Goal: Task Accomplishment & Management: Complete application form

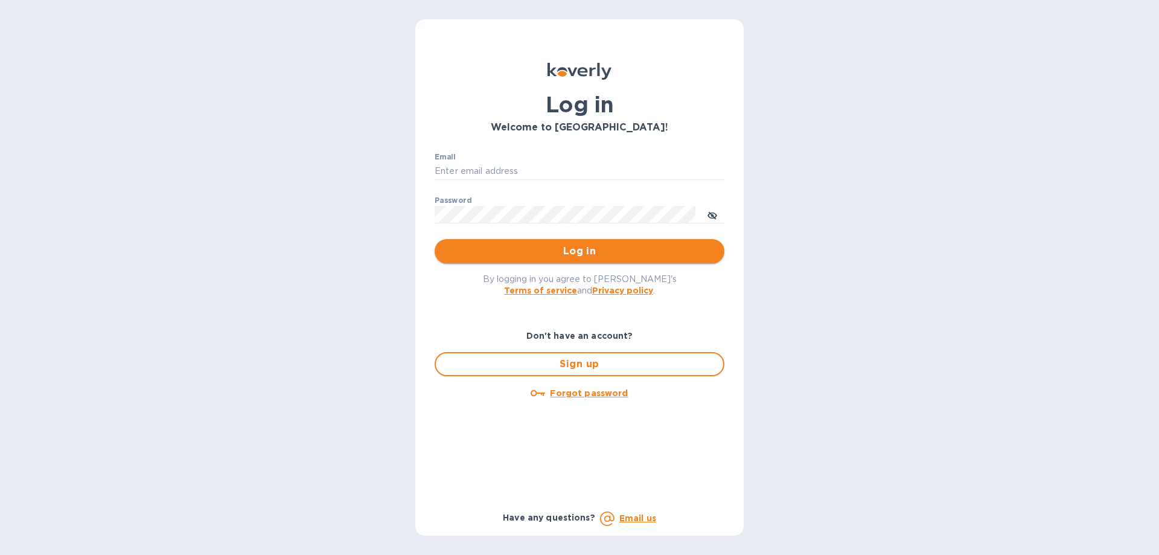
type input "josh@classictouchdecor.com"
click at [519, 243] on button "Log in" at bounding box center [580, 251] width 290 height 24
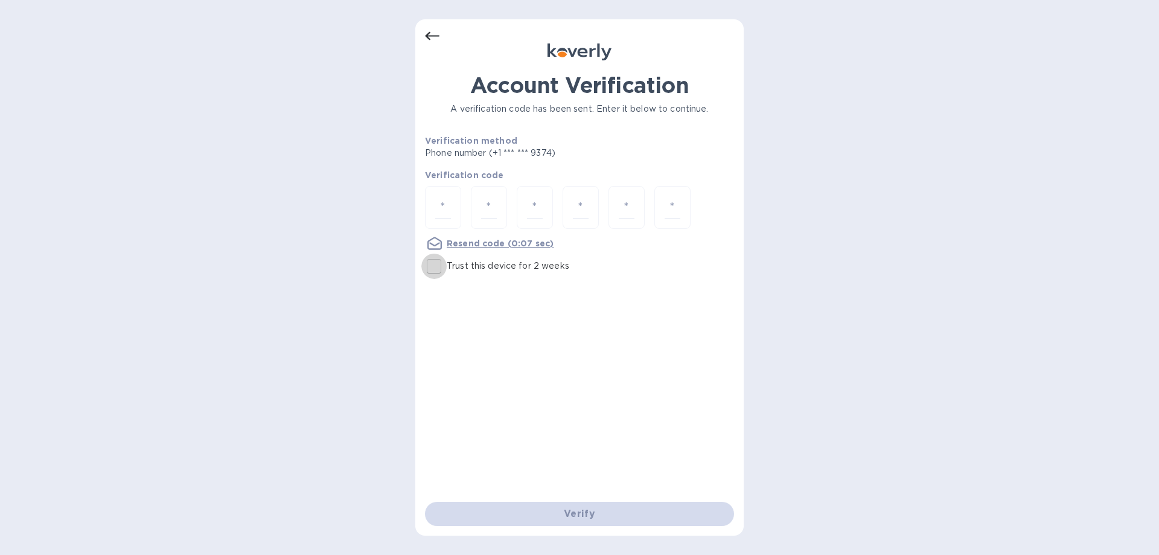
click at [435, 265] on input "Trust this device for 2 weeks" at bounding box center [433, 266] width 25 height 25
checkbox input "true"
click at [447, 199] on input "number" at bounding box center [443, 207] width 16 height 22
type input "1"
type input "8"
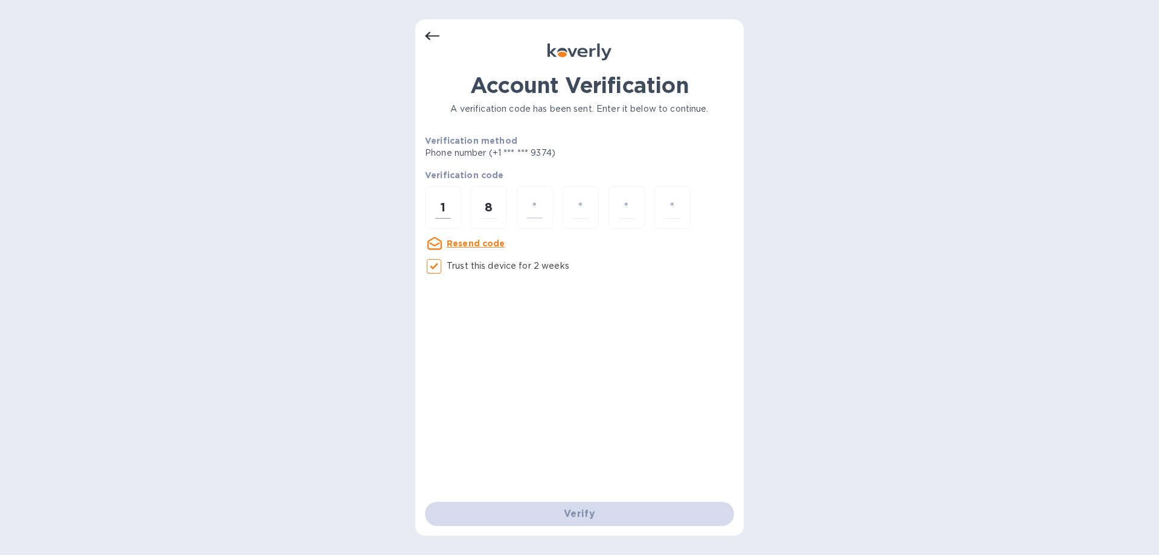
type input "2"
type input "8"
type input "0"
type input "1"
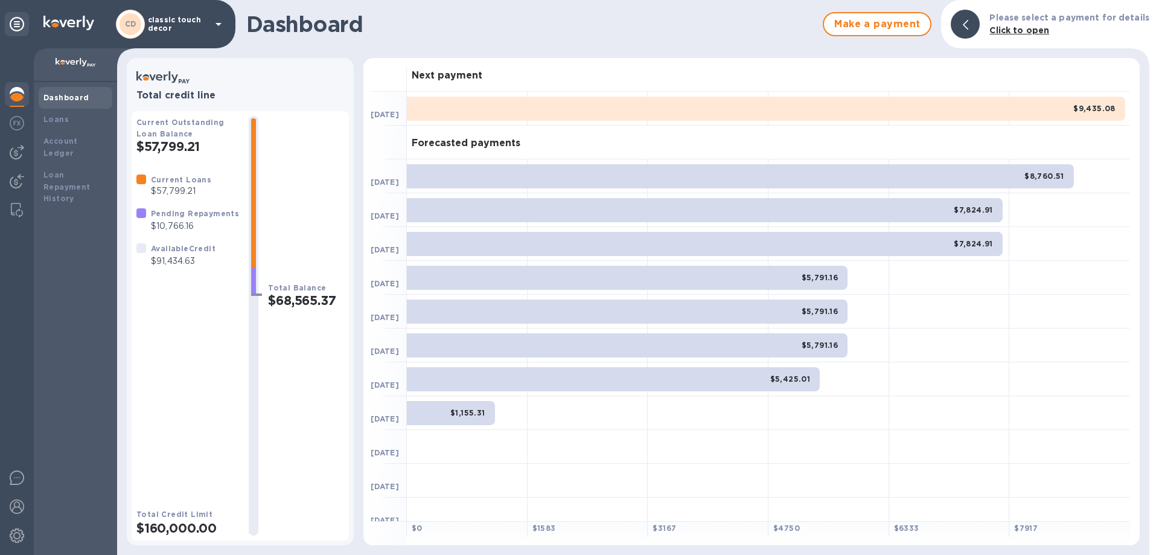
click at [186, 28] on p "classic touch decor" at bounding box center [178, 24] width 60 height 17
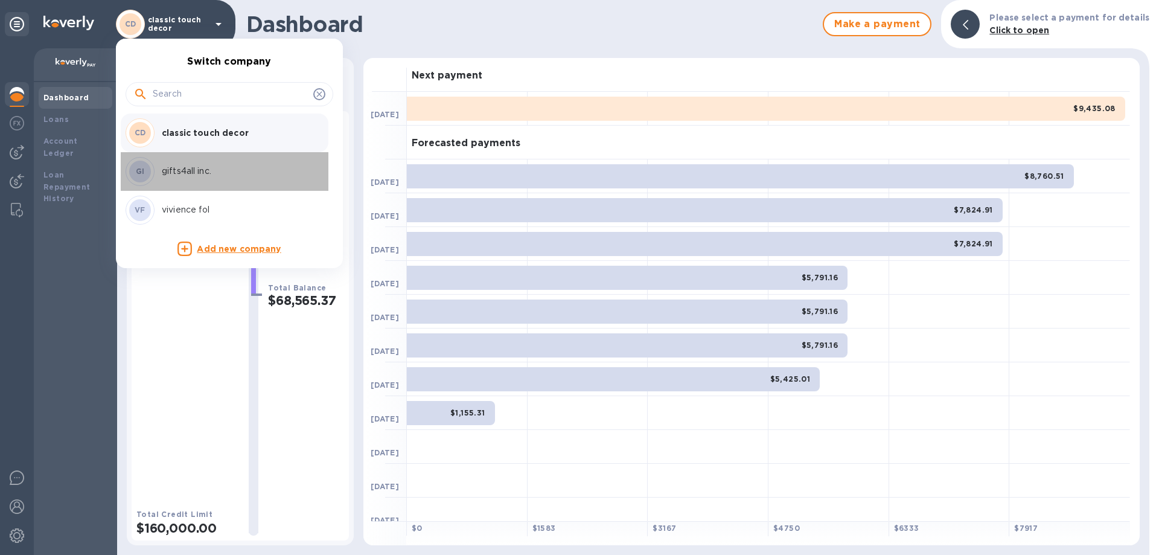
click at [193, 173] on p "gifts4all inc." at bounding box center [238, 171] width 152 height 13
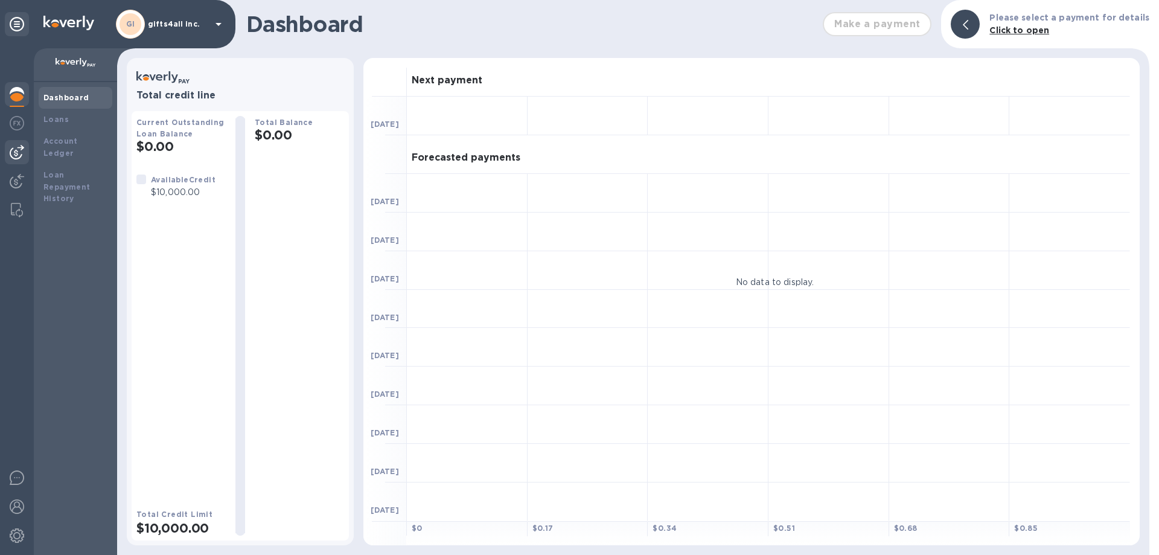
click at [20, 144] on div at bounding box center [17, 152] width 24 height 24
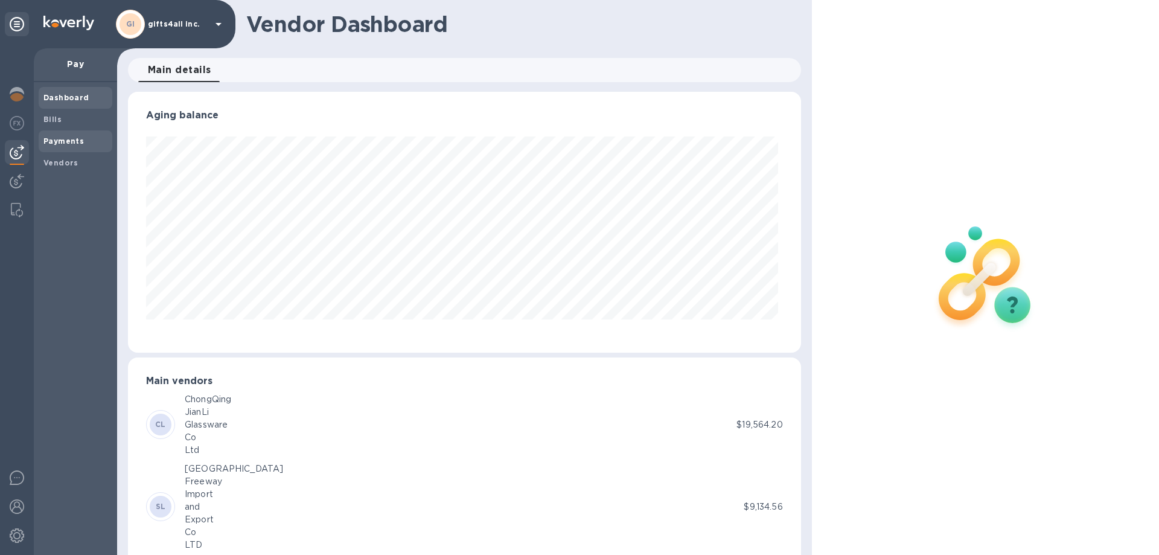
scroll to position [261, 668]
click at [65, 137] on b "Payments" at bounding box center [63, 140] width 40 height 9
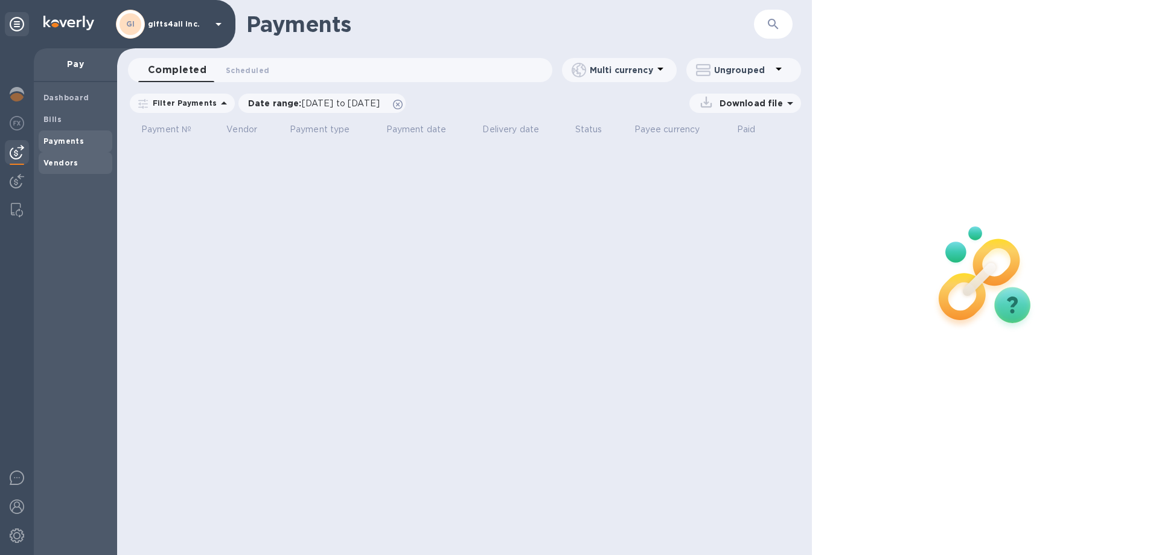
click at [68, 162] on b "Vendors" at bounding box center [60, 162] width 35 height 9
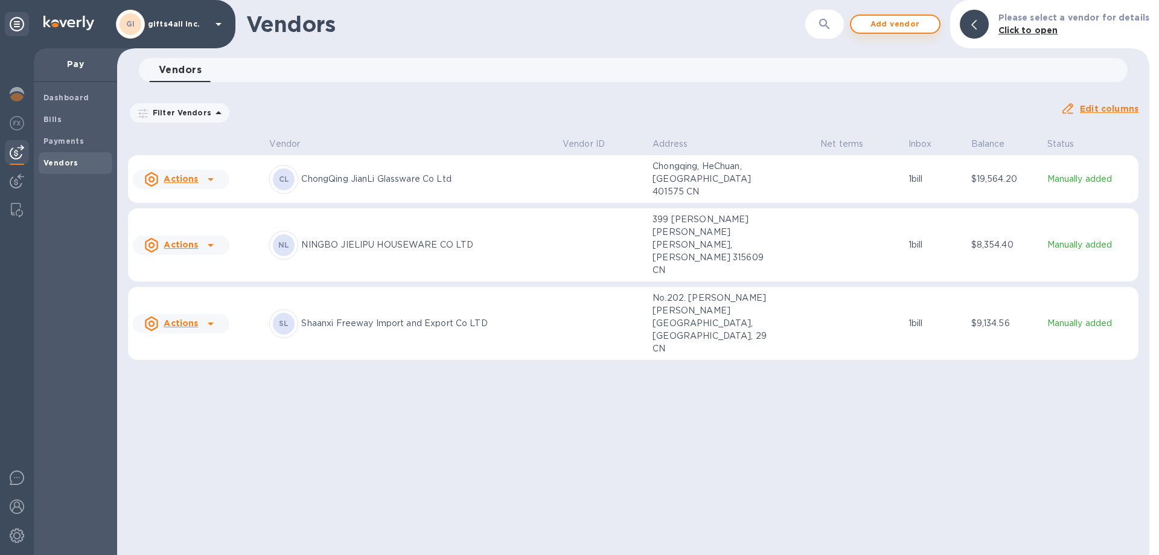
click at [919, 29] on span "Add vendor" at bounding box center [895, 24] width 69 height 14
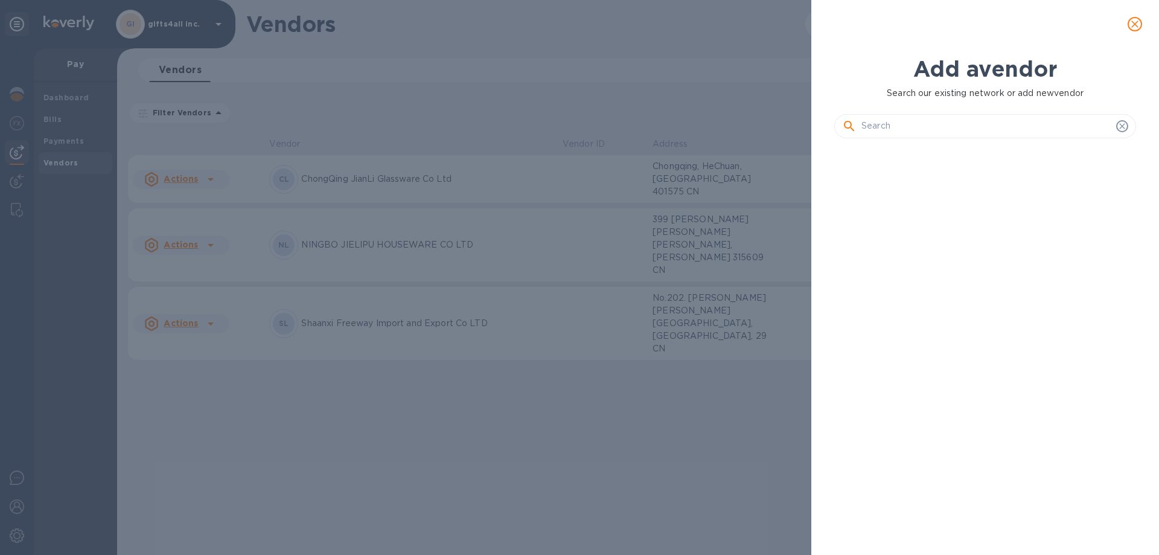
scroll to position [366, 307]
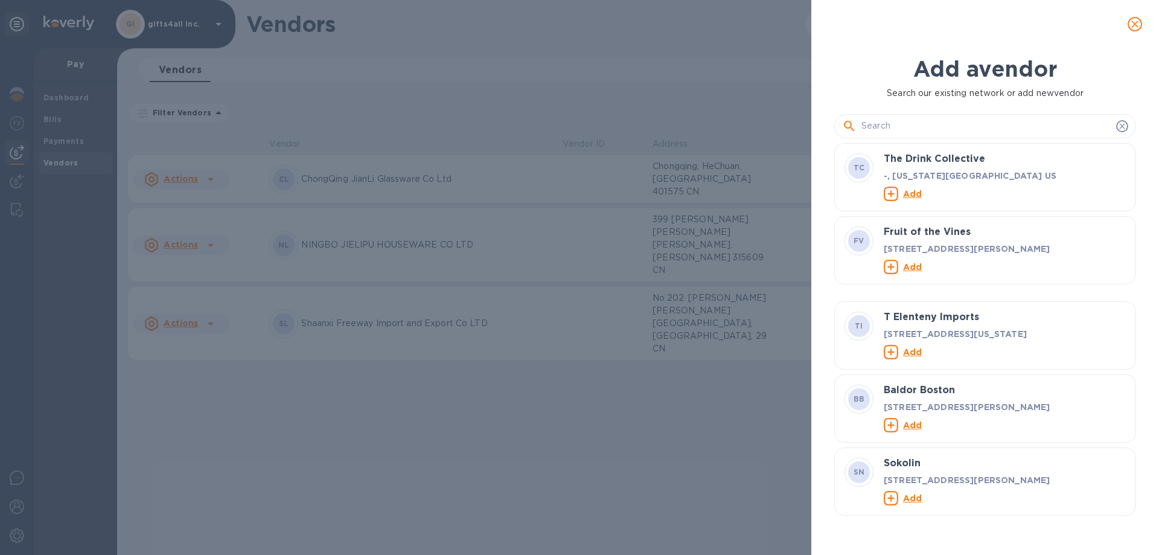
click at [934, 123] on input "text" at bounding box center [986, 126] width 250 height 18
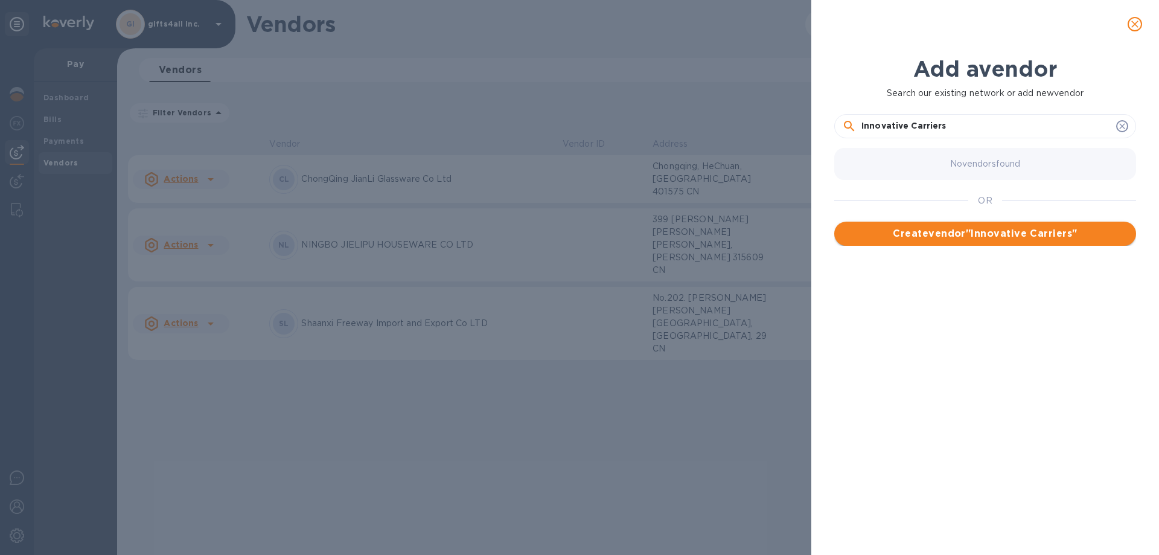
type input "Innovative Carriers"
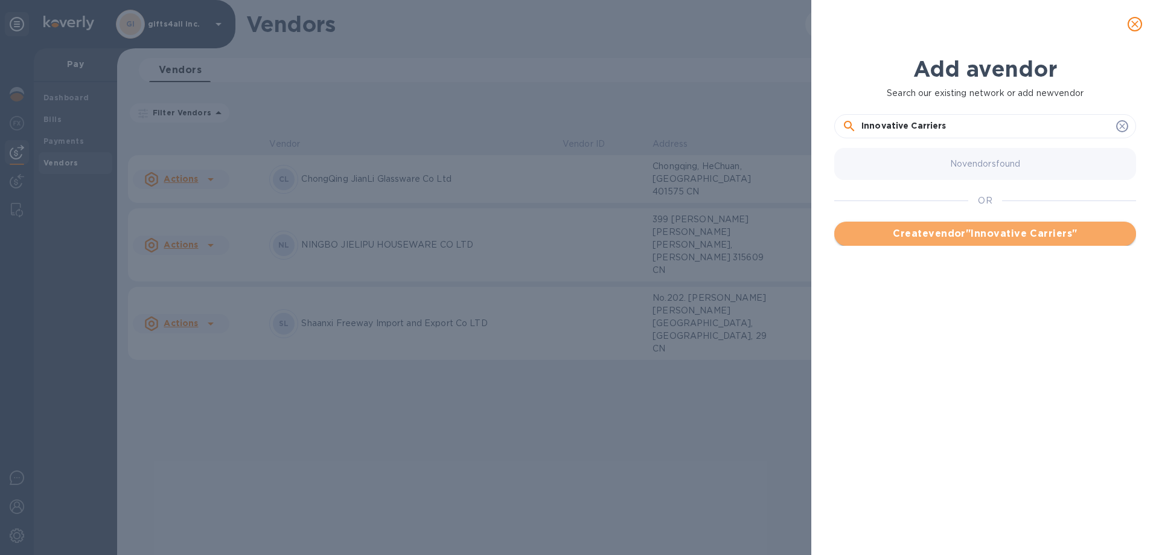
click at [1002, 240] on span "Create vendor " Innovative Carriers "" at bounding box center [985, 233] width 283 height 14
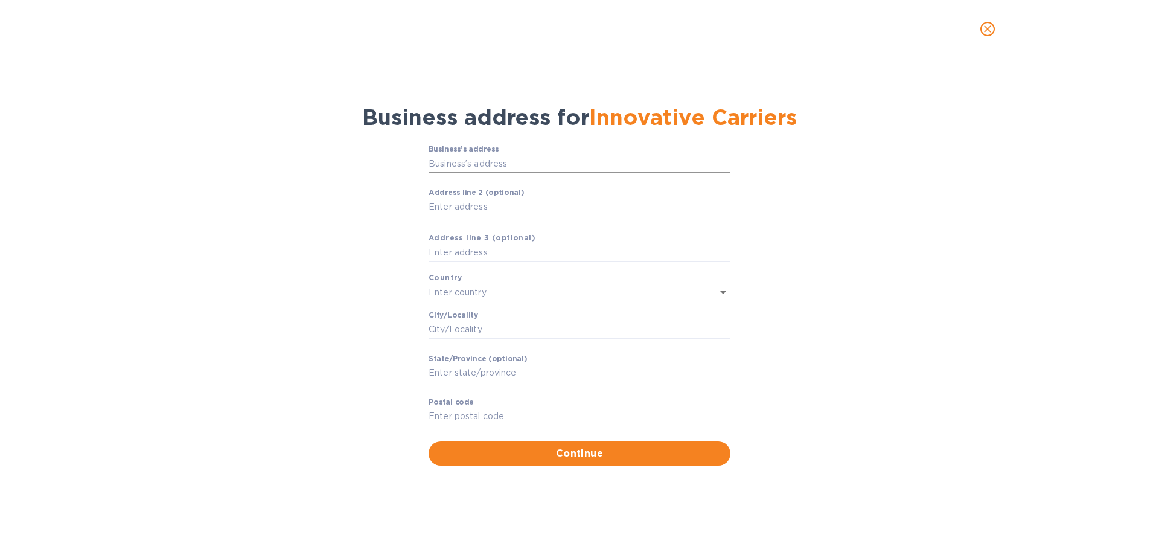
click at [495, 167] on input "Business’s аddress" at bounding box center [580, 164] width 302 height 18
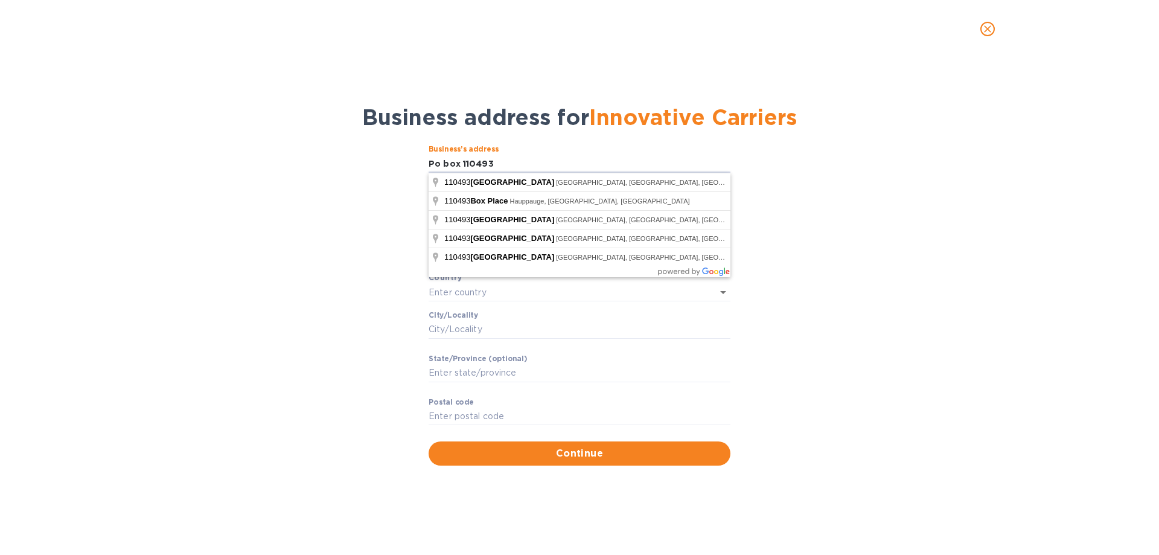
type input "Po box 110493"
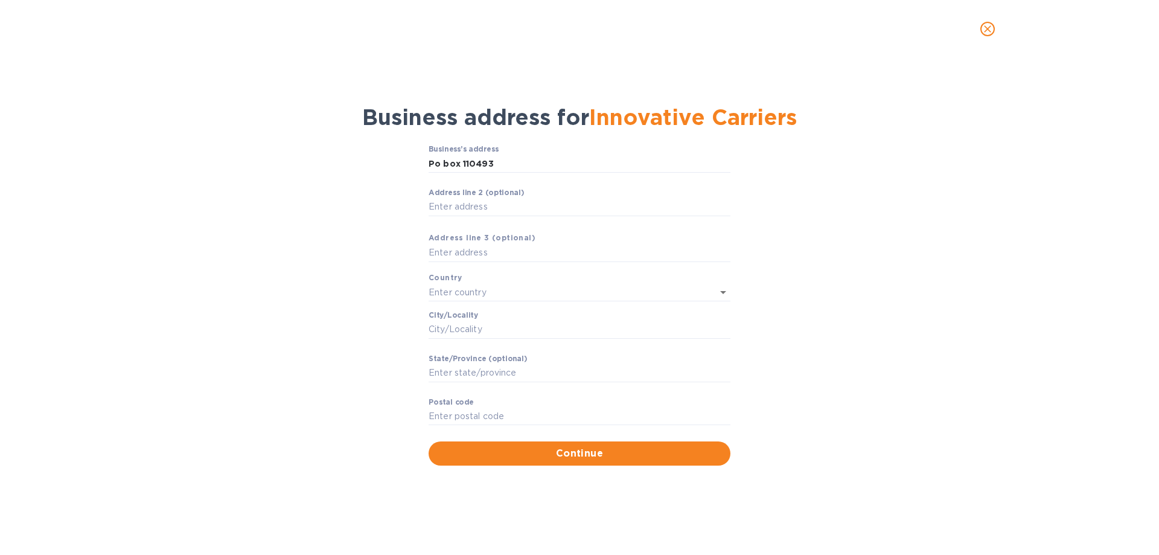
click at [805, 216] on div "Business’s аddress Po box 110493 ​ Аddress line 2 (optional) ​ Аddress line 3 (…" at bounding box center [580, 305] width 1128 height 334
click at [476, 329] on input "Сity/Locаlity" at bounding box center [580, 330] width 302 height 18
type input "[GEOGRAPHIC_DATA]"
click at [453, 380] on input "Stаte/Province (optional)" at bounding box center [580, 373] width 302 height 18
type input "ny"
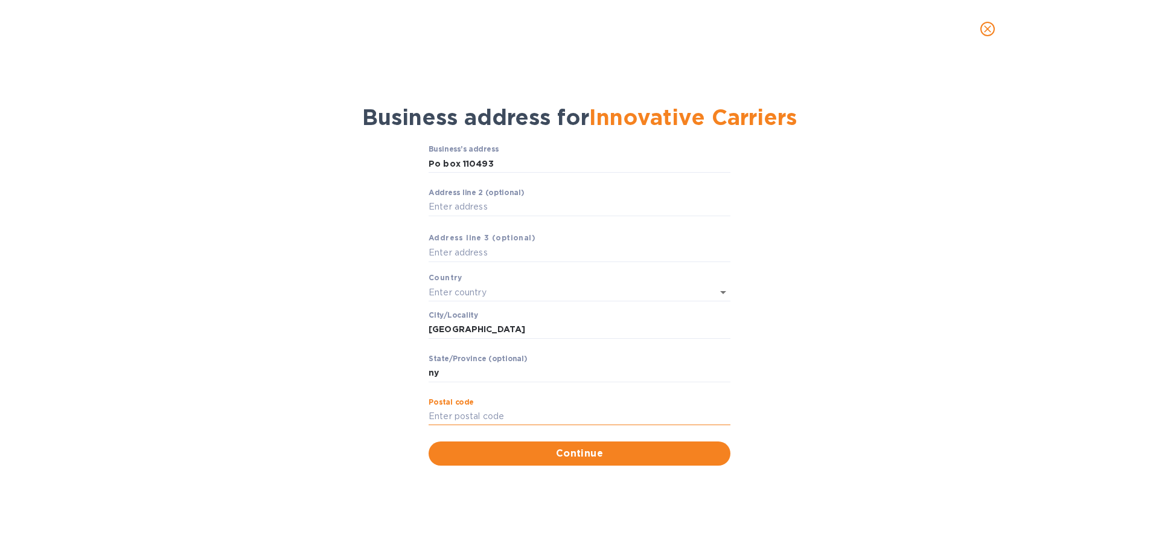
click at [461, 413] on input "Pоstal cоde" at bounding box center [580, 417] width 302 height 18
type input "11211"
click at [478, 293] on input "text" at bounding box center [563, 292] width 268 height 18
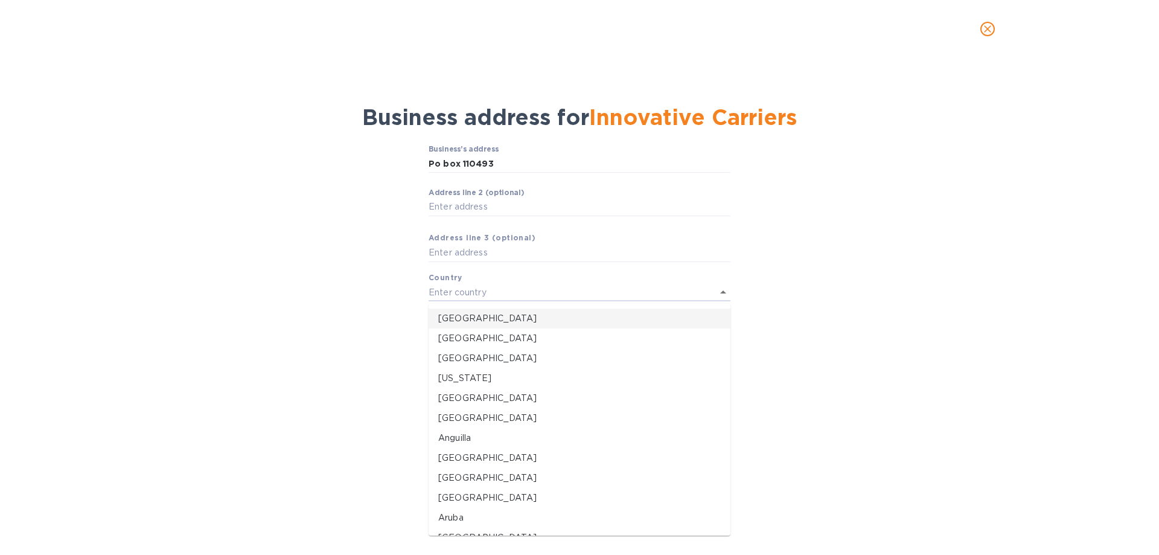
click at [470, 321] on p "[GEOGRAPHIC_DATA]" at bounding box center [579, 318] width 283 height 13
type input "[GEOGRAPHIC_DATA]"
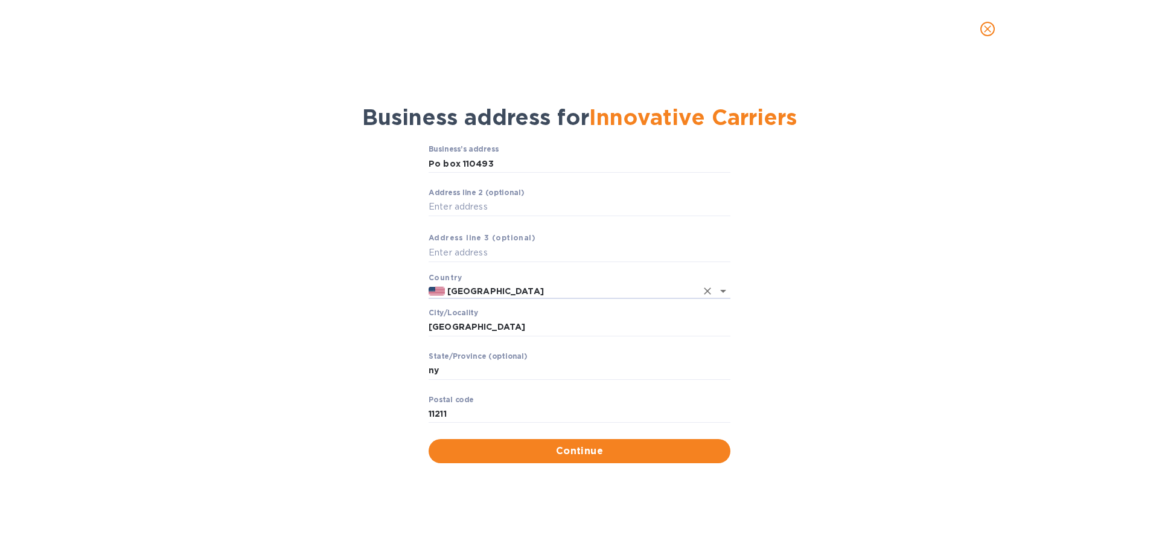
click at [872, 372] on div "Business’s аddress Po box 110493 ​ Аddress line 2 (optional) ​ Аddress line 3 (…" at bounding box center [580, 304] width 1128 height 332
click at [600, 455] on span "Continue" at bounding box center [579, 451] width 283 height 14
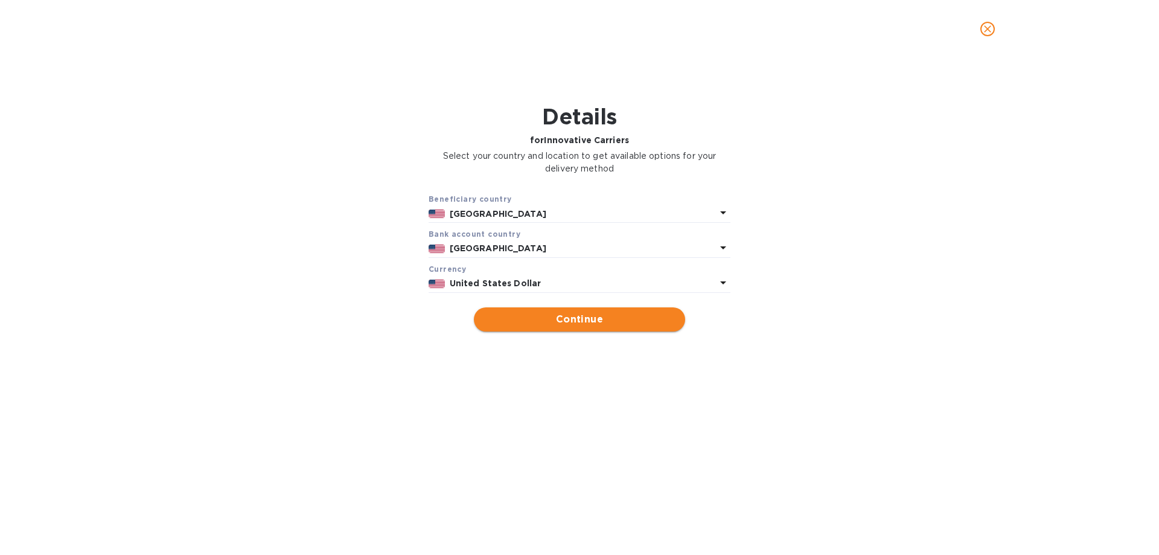
click at [547, 312] on span "Continue" at bounding box center [580, 319] width 192 height 14
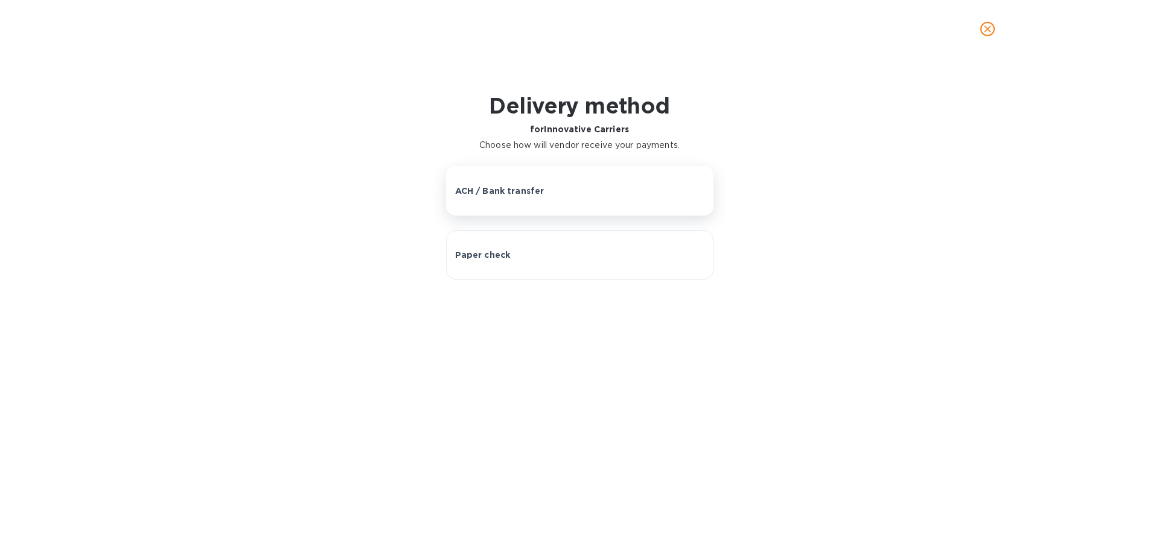
click at [538, 197] on button "ACH / Bank transfer" at bounding box center [579, 191] width 267 height 50
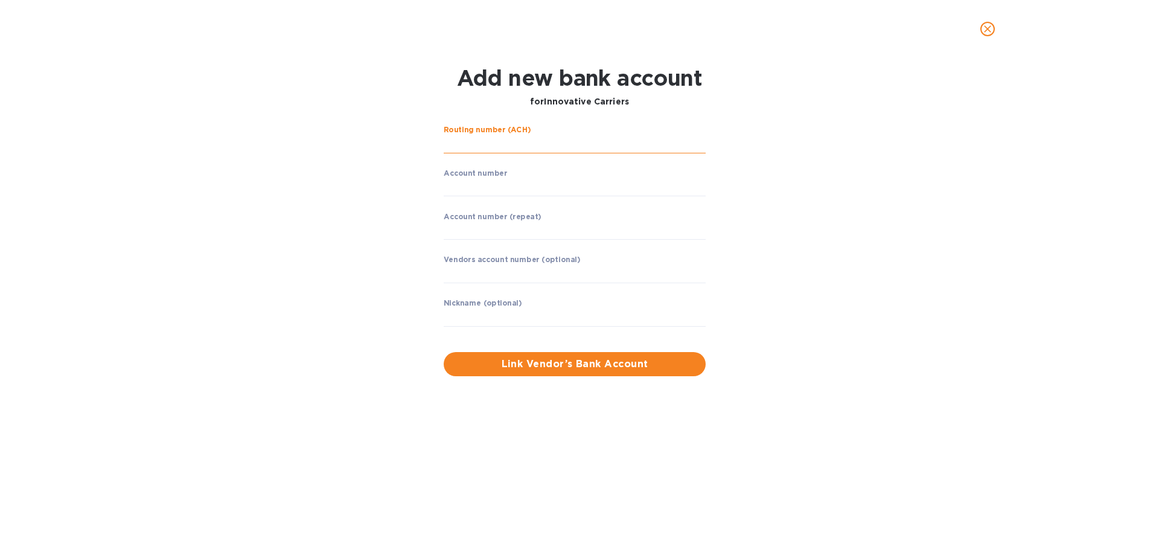
paste input "031302971"
type input "031302971"
click at [495, 186] on input "string" at bounding box center [575, 187] width 262 height 18
paste input "4255247"
type input "4255247"
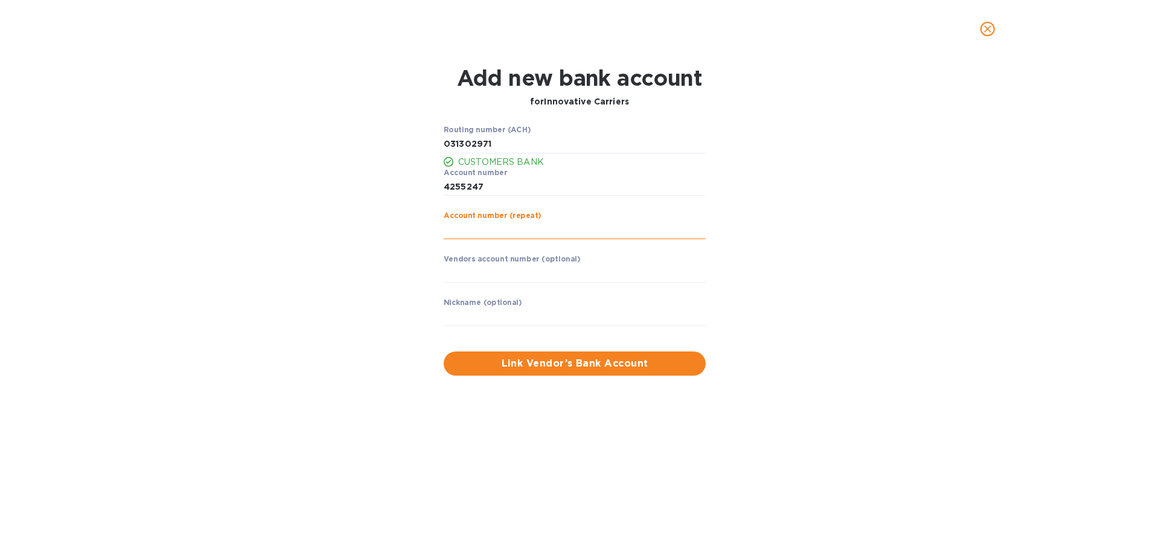
click at [479, 235] on input "string" at bounding box center [575, 230] width 262 height 18
paste input "4255247"
type input "4255247"
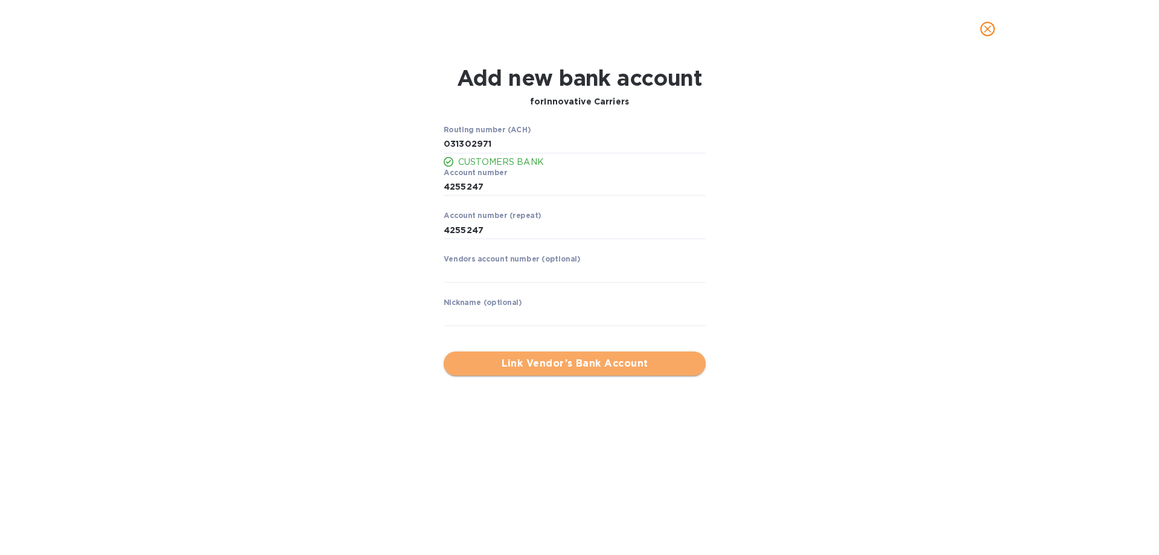
click at [541, 363] on span "Link Vendor’s Bank Account" at bounding box center [574, 363] width 243 height 14
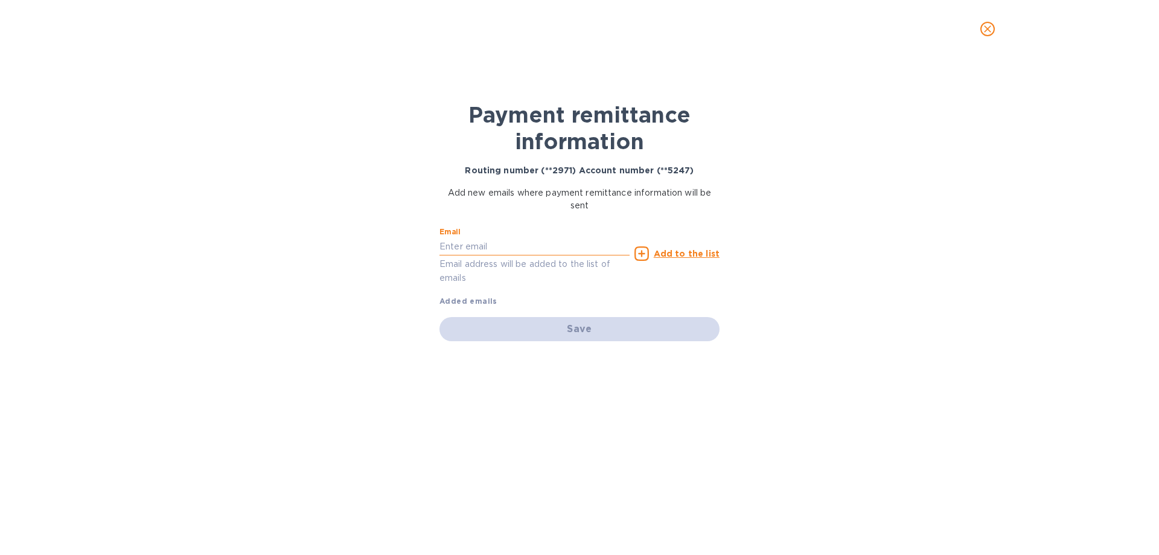
paste input "[EMAIL_ADDRESS][DOMAIN_NAME]"
type input "[EMAIL_ADDRESS][DOMAIN_NAME]"
click at [669, 254] on u "Add to the list" at bounding box center [687, 254] width 66 height 10
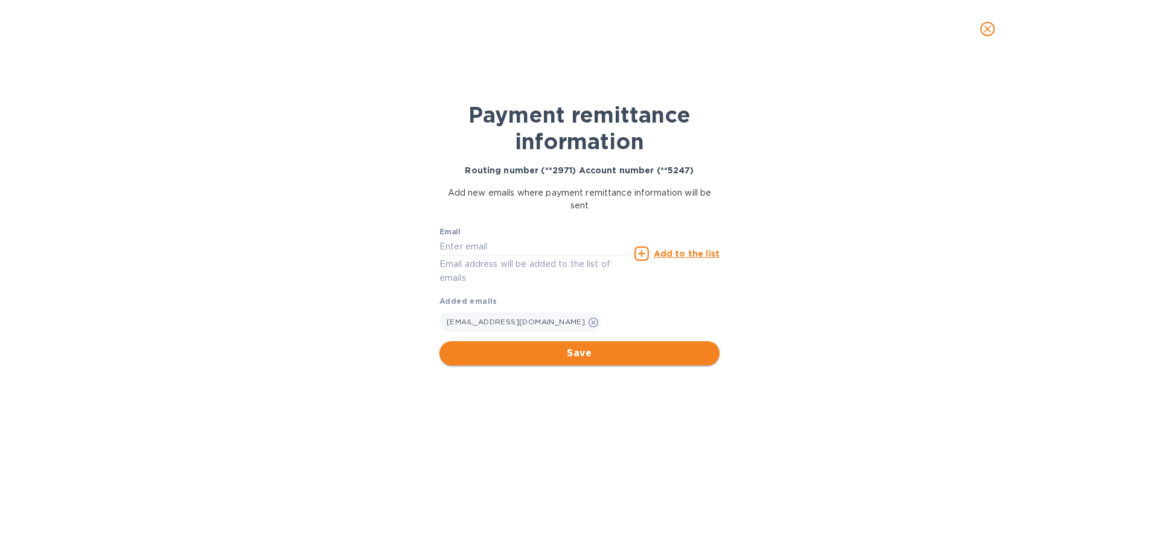
click at [579, 355] on span "Save" at bounding box center [579, 353] width 261 height 14
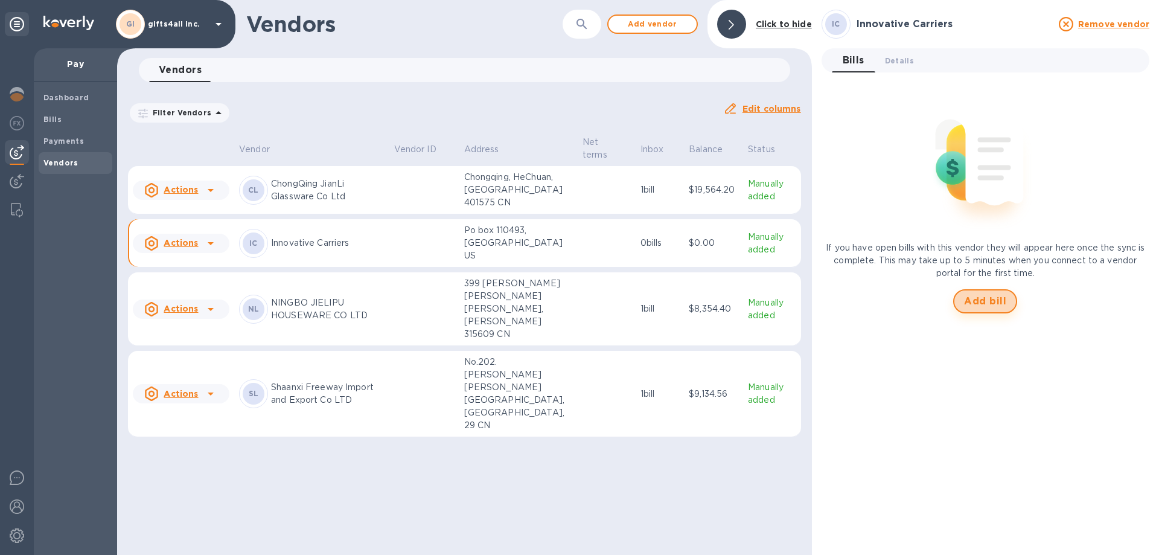
click at [976, 304] on span "Add bill" at bounding box center [985, 301] width 42 height 14
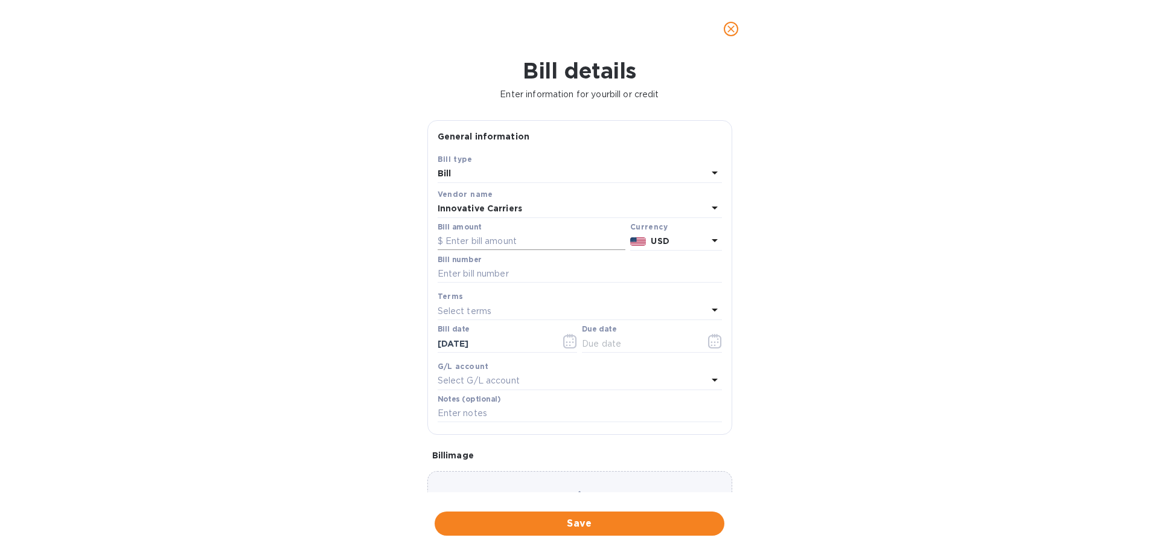
click at [472, 243] on input "text" at bounding box center [532, 241] width 188 height 18
type input "1,050"
click at [515, 273] on input "text" at bounding box center [580, 274] width 284 height 18
type input "13022"
click at [478, 313] on p "Select terms" at bounding box center [465, 311] width 54 height 13
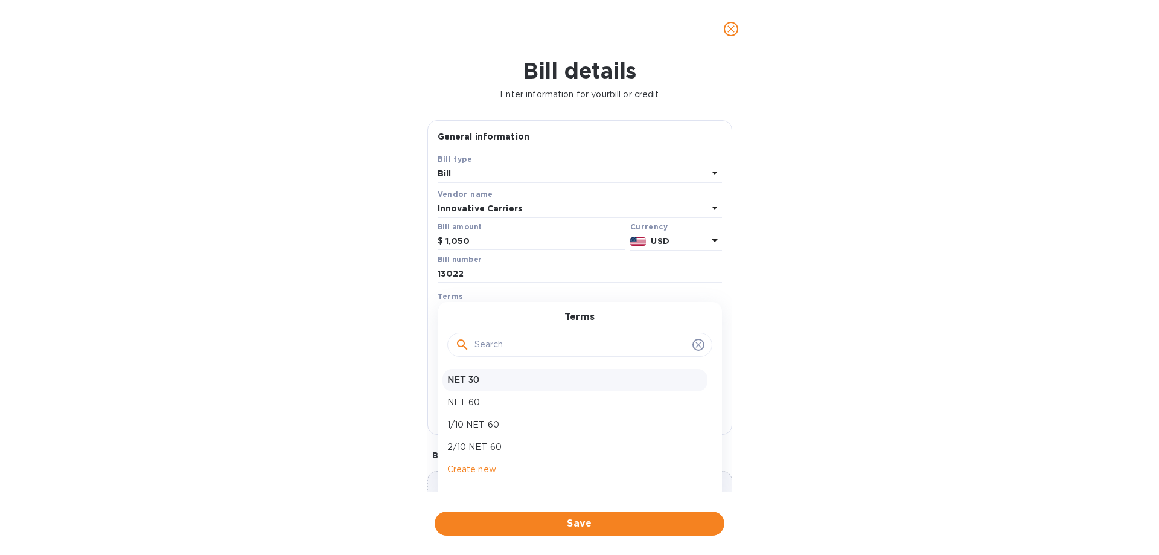
click at [491, 382] on p "NET 30" at bounding box center [574, 380] width 255 height 13
type input "[DATE]"
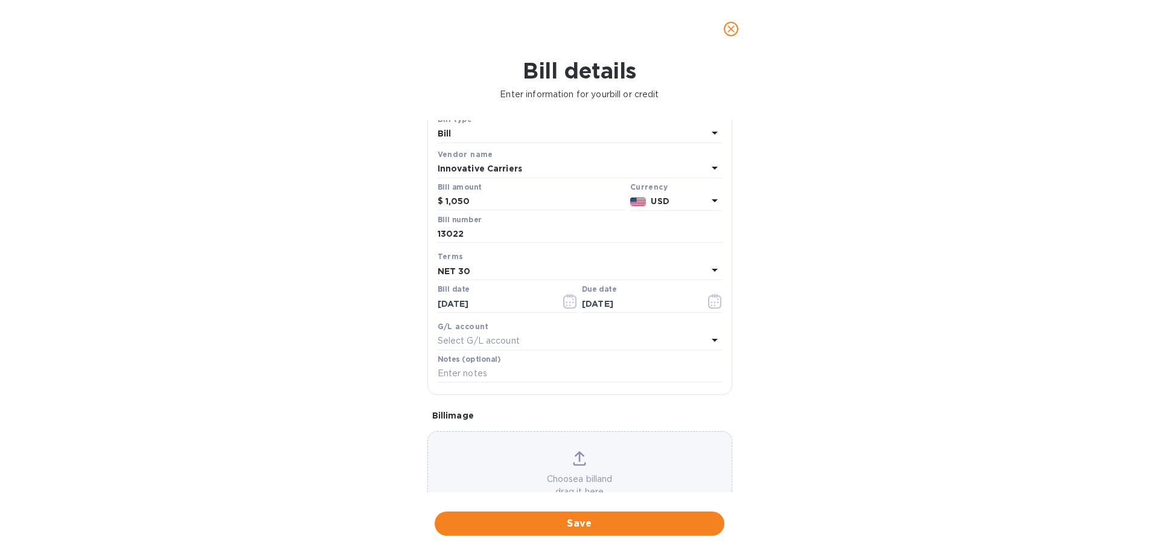
scroll to position [80, 0]
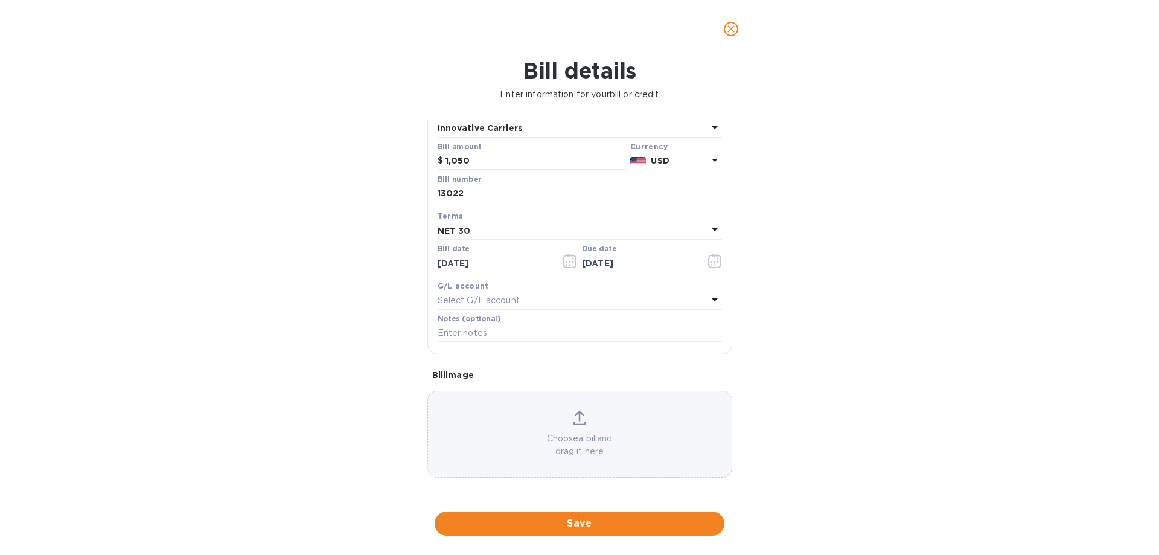
click at [575, 437] on p "Choose a bill and drag it here" at bounding box center [580, 444] width 304 height 25
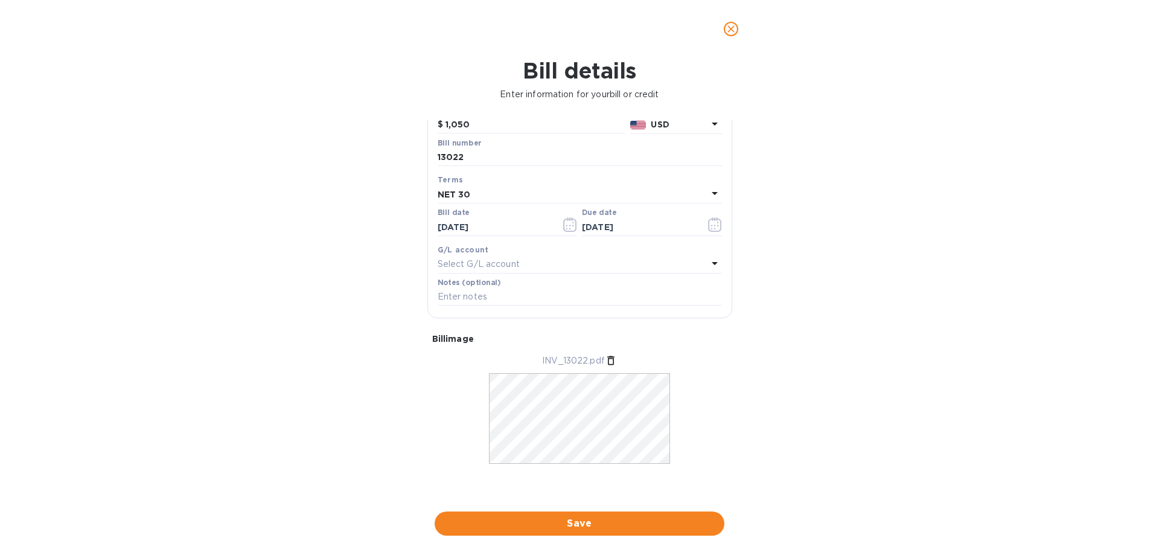
scroll to position [117, 0]
click at [586, 520] on span "Save" at bounding box center [579, 523] width 270 height 14
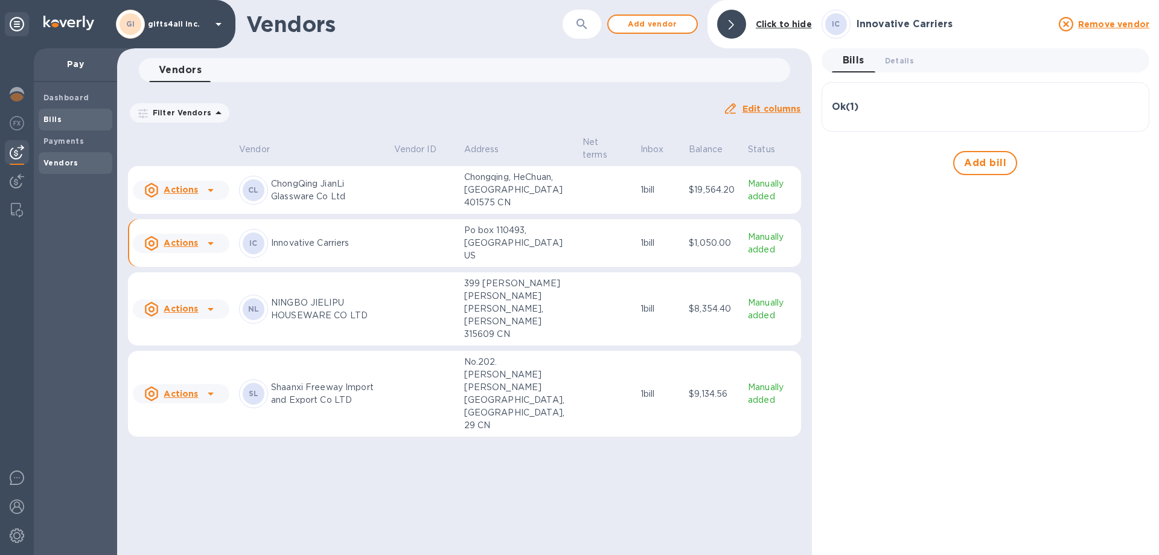
click at [63, 122] on span "Bills" at bounding box center [75, 119] width 64 height 12
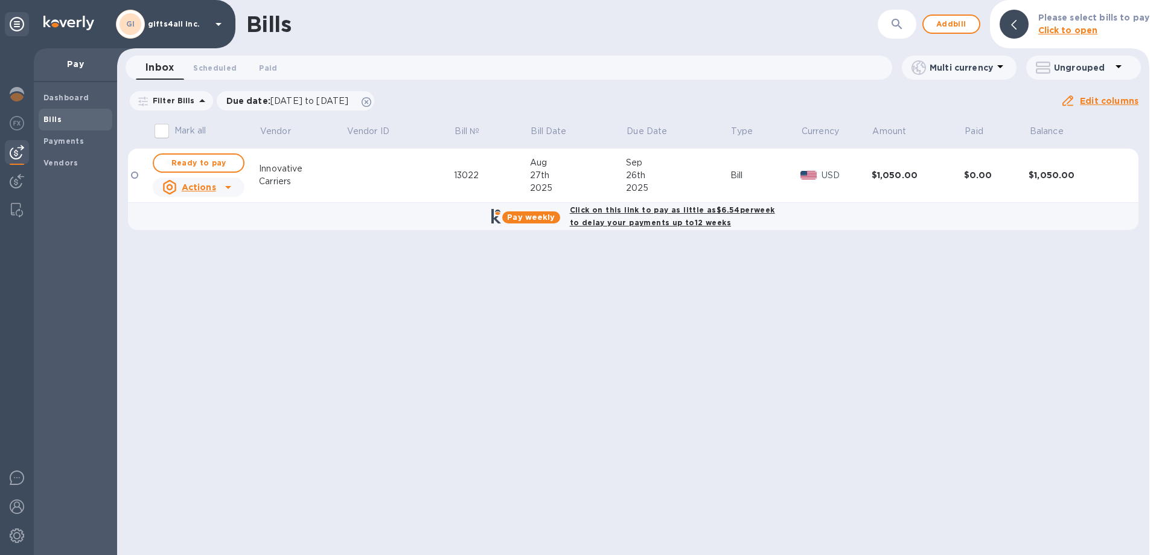
click at [656, 221] on b "Click on this link to pay as little as $6.54 per week to delay your payments up…" at bounding box center [672, 216] width 205 height 22
checkbox input "true"
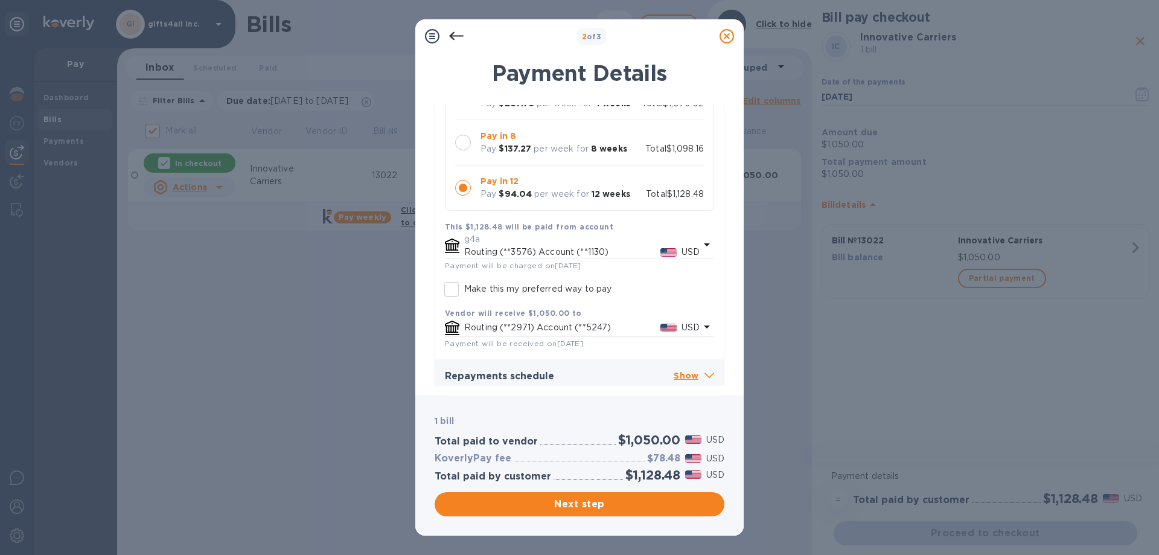
scroll to position [147, 0]
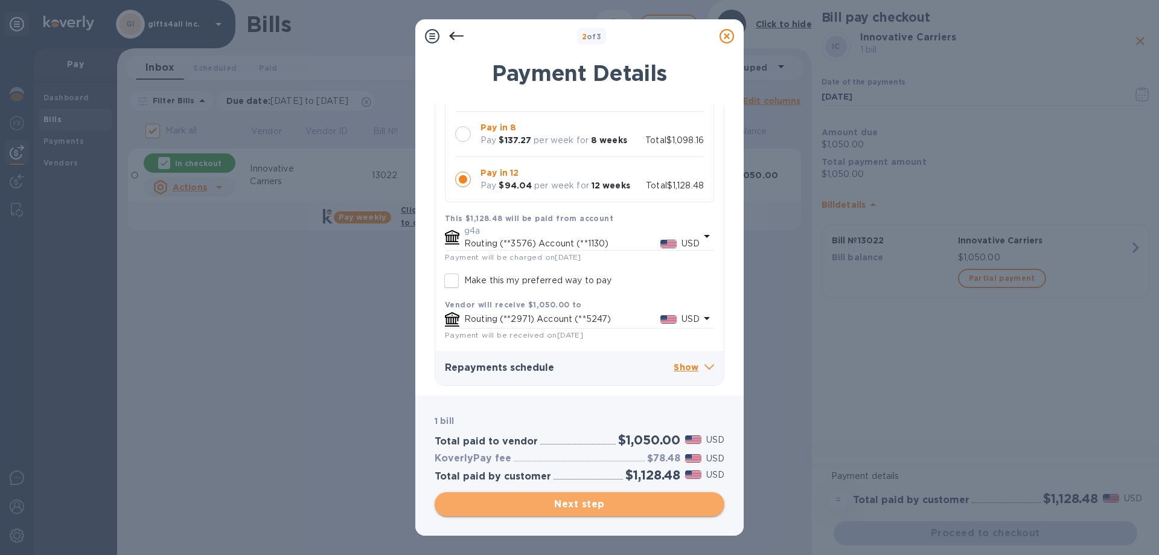
click at [572, 508] on span "Next step" at bounding box center [579, 504] width 270 height 14
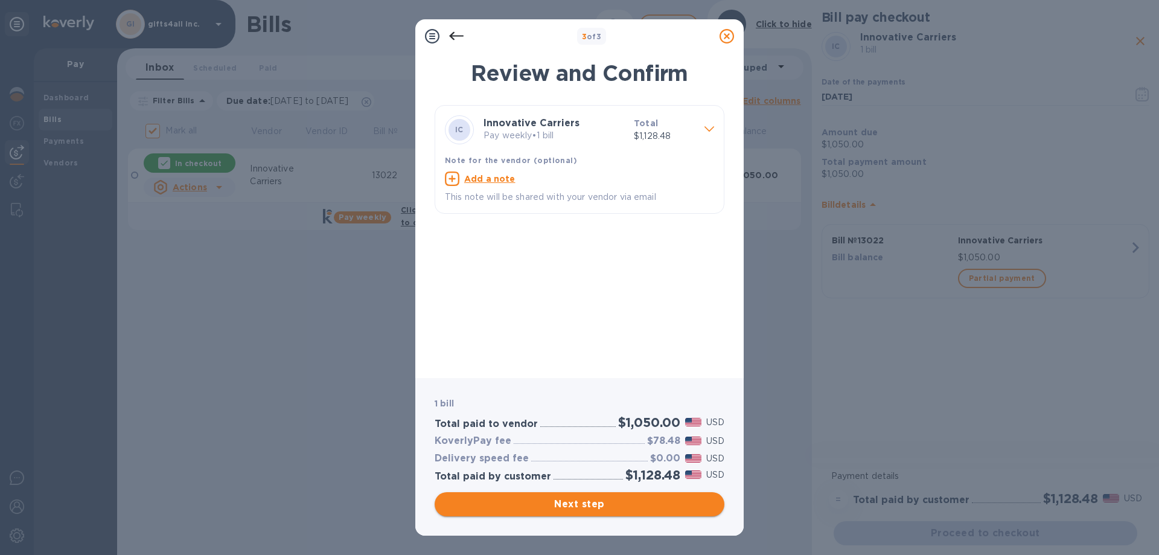
click at [594, 501] on span "Next step" at bounding box center [579, 504] width 270 height 14
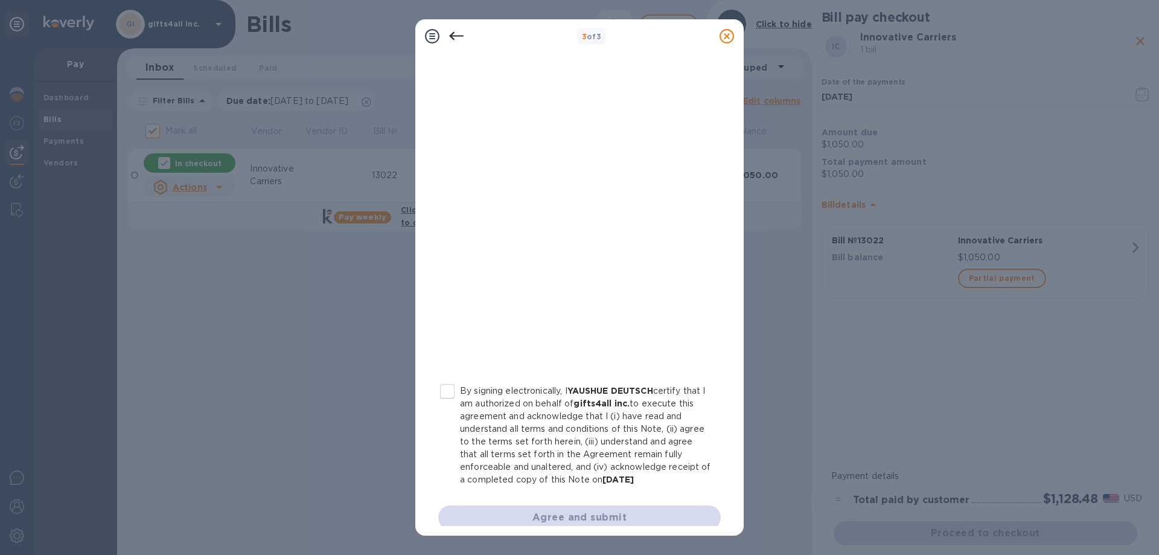
scroll to position [120, 0]
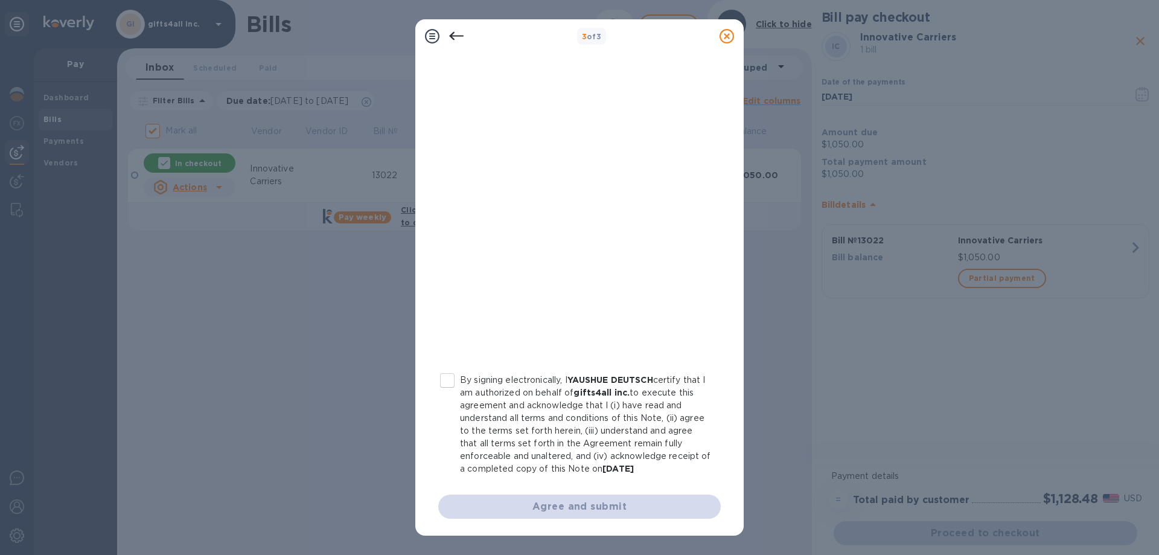
click at [444, 383] on input "By signing electronically, I YAUSHUE DEUTSCH certify that I am authorized on be…" at bounding box center [447, 380] width 25 height 25
checkbox input "true"
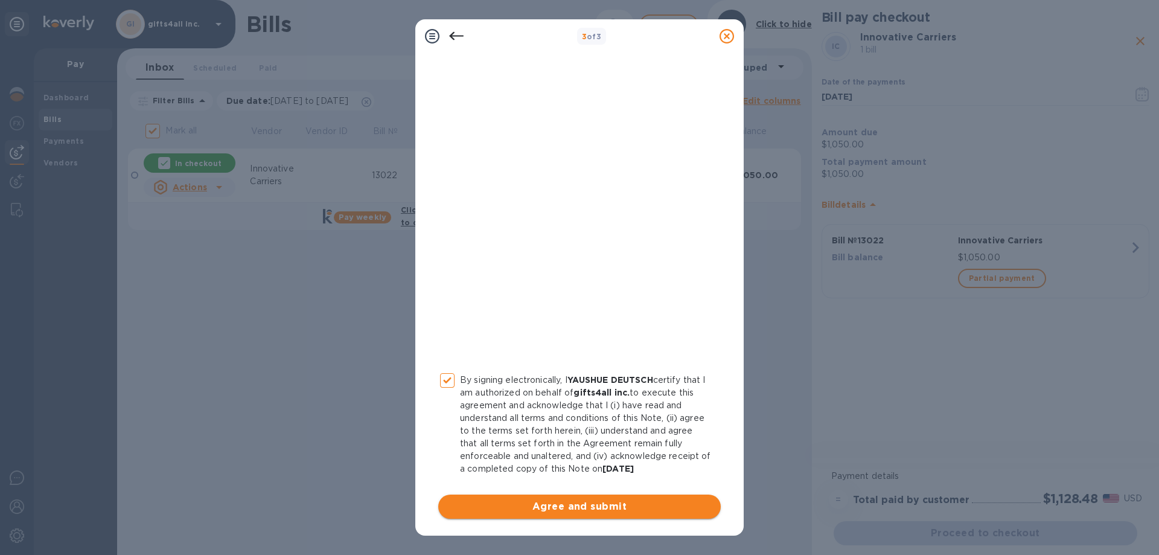
click at [616, 509] on span "Agree and submit" at bounding box center [579, 506] width 263 height 14
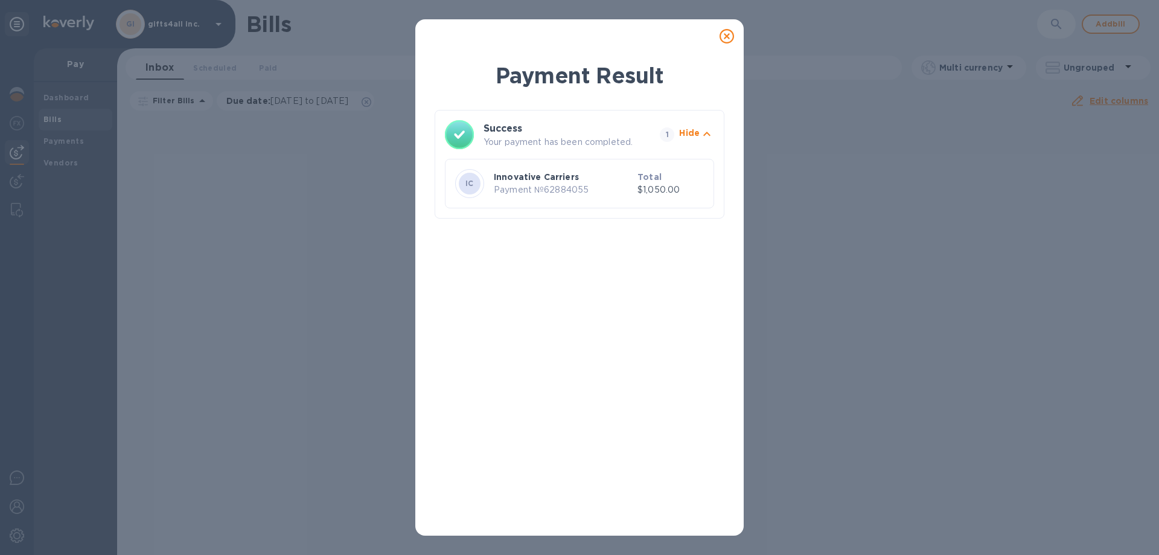
click at [725, 33] on icon at bounding box center [727, 36] width 14 height 14
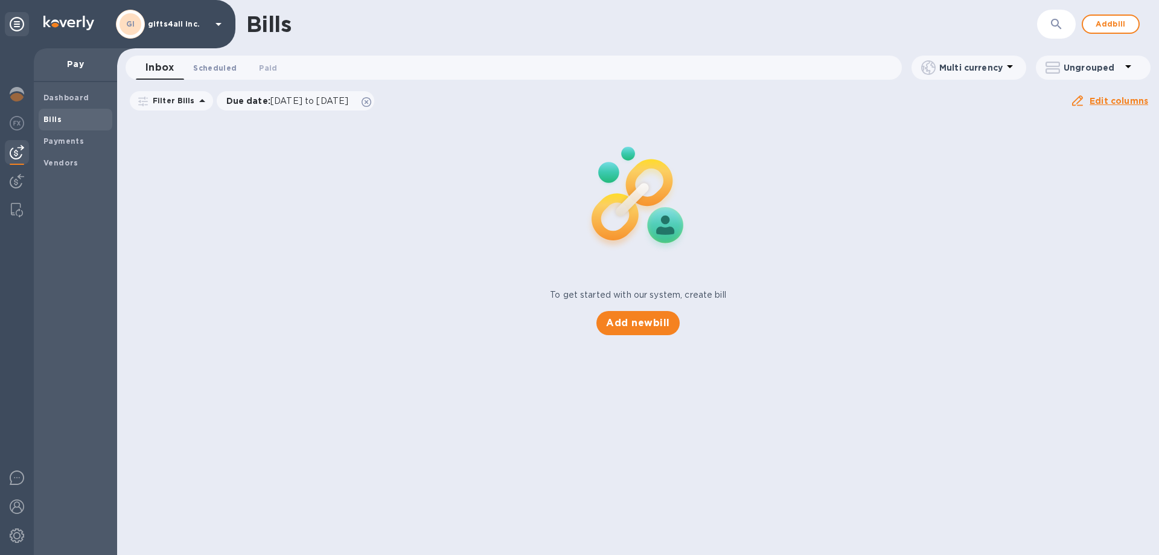
click at [219, 68] on span "Scheduled 0" at bounding box center [214, 68] width 43 height 13
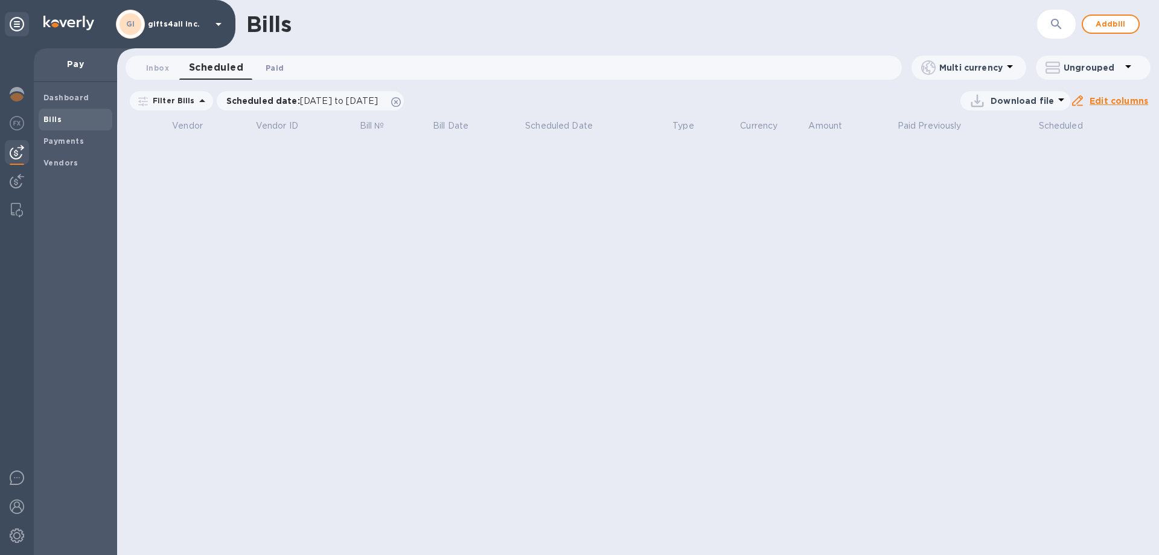
click at [278, 66] on span "Paid 0" at bounding box center [275, 68] width 18 height 13
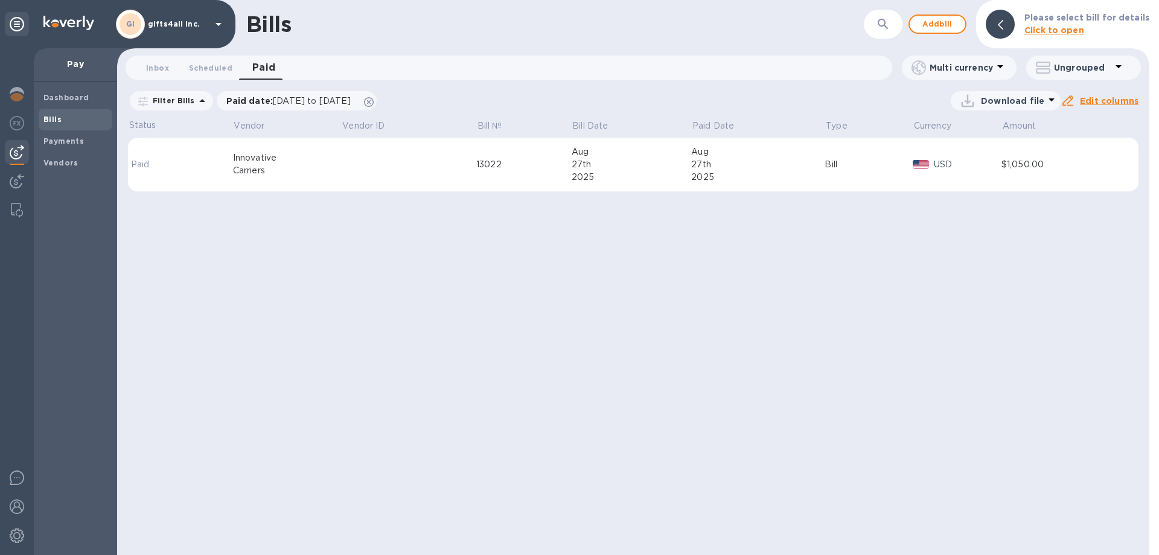
click at [994, 177] on td "USD" at bounding box center [957, 165] width 89 height 54
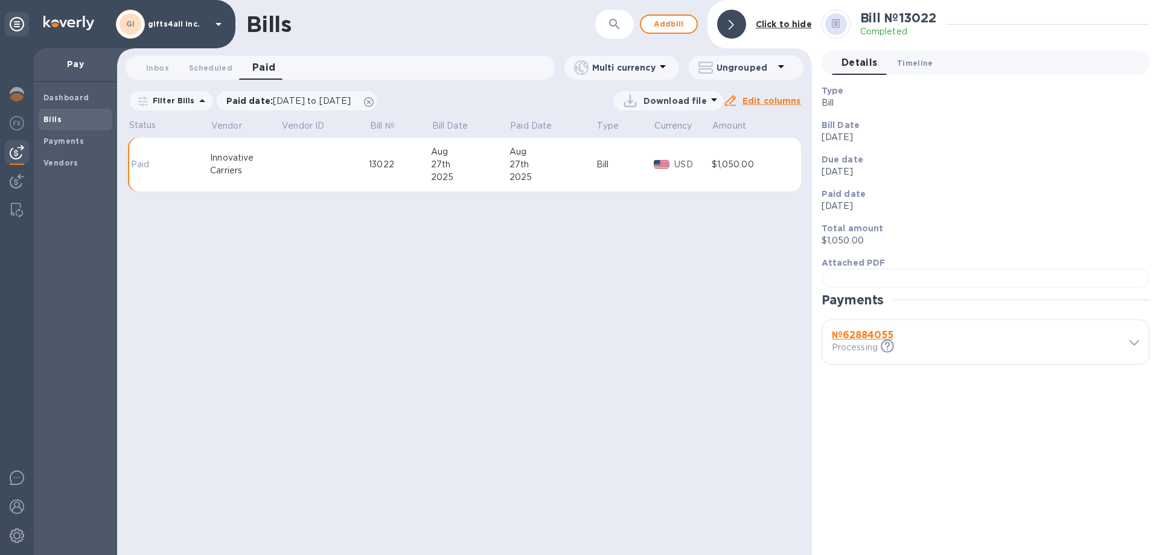
click at [912, 65] on span "Timeline 0" at bounding box center [915, 63] width 36 height 13
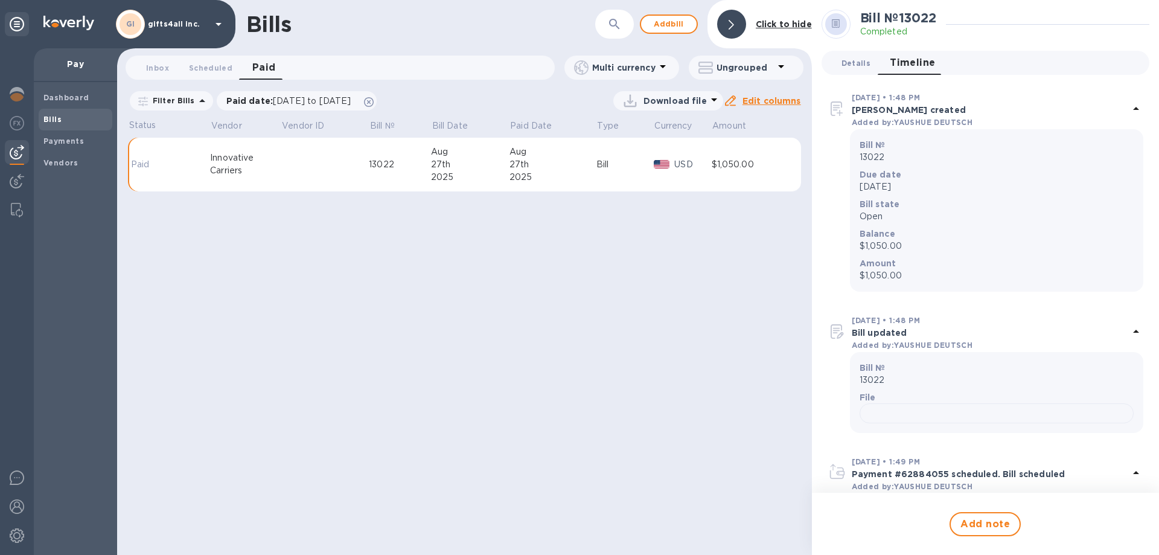
click at [873, 68] on button "Details 0" at bounding box center [856, 63] width 48 height 24
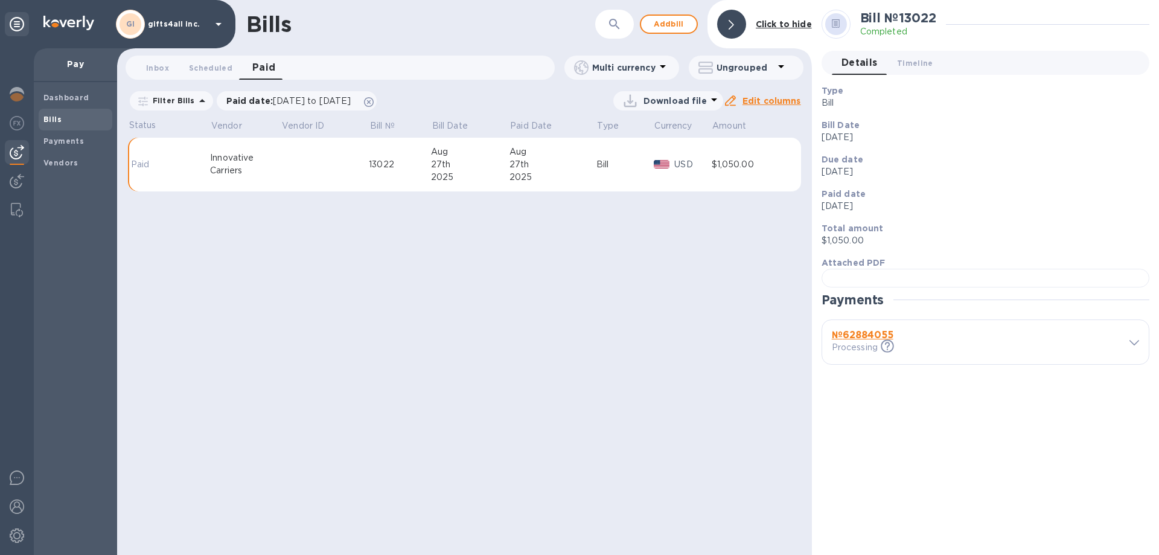
click at [238, 169] on div "Carriers" at bounding box center [245, 170] width 71 height 13
click at [155, 163] on p "Paid" at bounding box center [149, 164] width 37 height 13
click at [885, 340] on b "№ 62884055" at bounding box center [863, 334] width 62 height 11
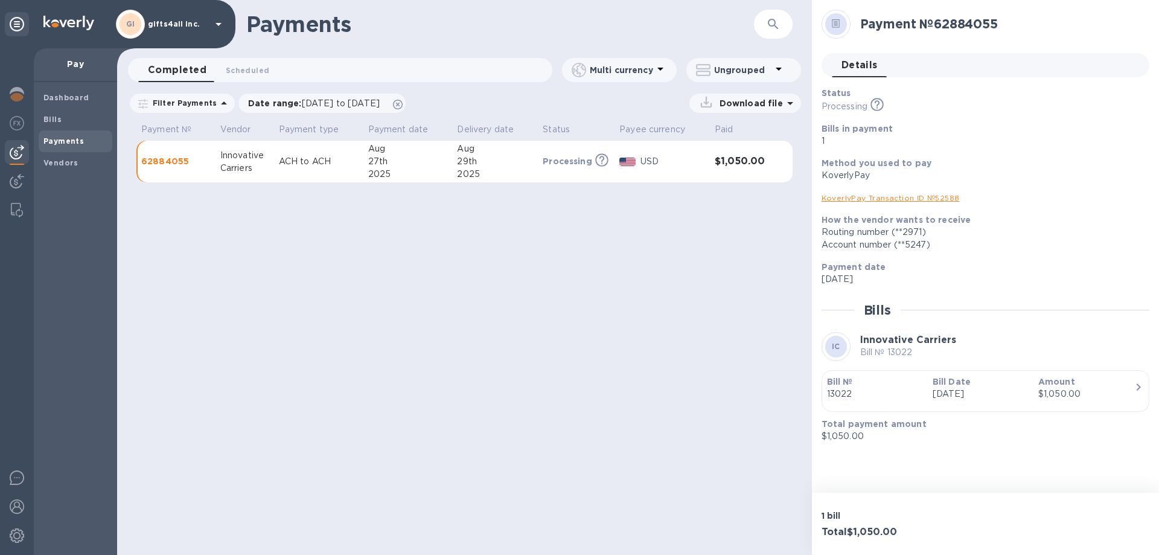
click at [863, 200] on link "KoverlyPay Transaction ID № 52588" at bounding box center [891, 197] width 138 height 9
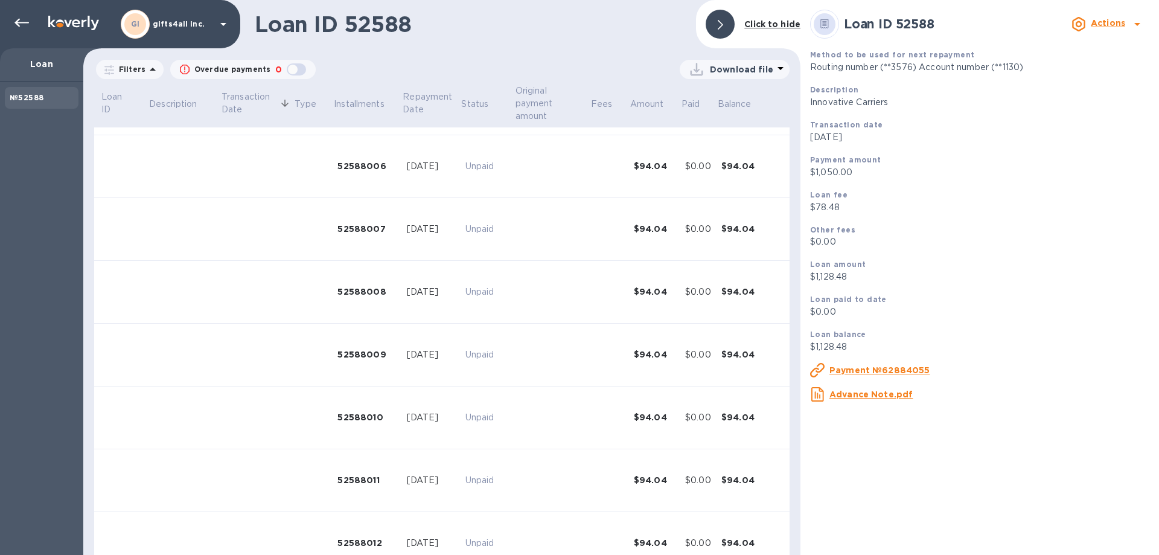
scroll to position [401, 0]
